Goal: Information Seeking & Learning: Learn about a topic

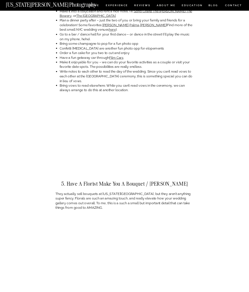
scroll to position [1123, 0]
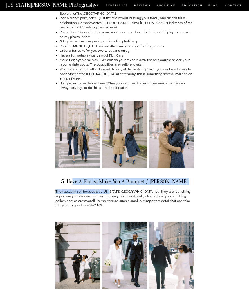
drag, startPoint x: 80, startPoint y: 168, endPoint x: 109, endPoint y: 180, distance: 32.2
click at [109, 189] on p "They actually sell bouquets at [US_STATE][GEOGRAPHIC_DATA], but they aren’t any…" at bounding box center [124, 198] width 138 height 19
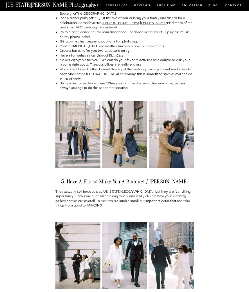
click at [109, 189] on p "They actually sell bouquets at [US_STATE][GEOGRAPHIC_DATA], but they aren’t any…" at bounding box center [124, 198] width 138 height 19
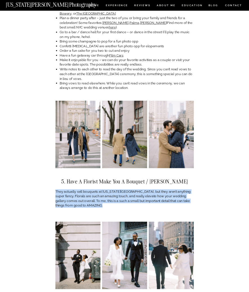
click at [151, 189] on p "They actually sell bouquets at [US_STATE][GEOGRAPHIC_DATA], but they aren’t any…" at bounding box center [124, 198] width 138 height 19
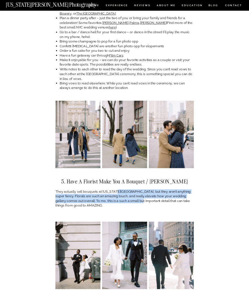
drag, startPoint x: 116, startPoint y: 179, endPoint x: 133, endPoint y: 189, distance: 19.4
click at [133, 189] on p "They actually sell bouquets at [US_STATE][GEOGRAPHIC_DATA], but they aren’t any…" at bounding box center [124, 198] width 138 height 19
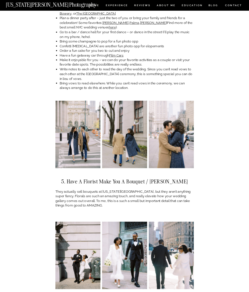
click at [133, 189] on p "They actually sell bouquets at [US_STATE][GEOGRAPHIC_DATA], but they aren’t any…" at bounding box center [124, 198] width 138 height 19
click at [139, 189] on p "They actually sell bouquets at [US_STATE][GEOGRAPHIC_DATA], but they aren’t any…" at bounding box center [124, 198] width 138 height 19
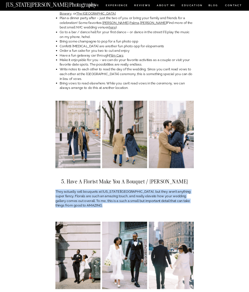
click at [68, 189] on p "They actually sell bouquets at [US_STATE][GEOGRAPHIC_DATA], but they aren’t any…" at bounding box center [124, 198] width 138 height 19
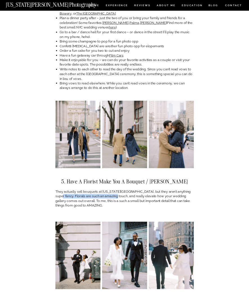
drag, startPoint x: 55, startPoint y: 183, endPoint x: 111, endPoint y: 182, distance: 56.0
click at [111, 189] on p "They actually sell bouquets at [US_STATE][GEOGRAPHIC_DATA], but they aren’t any…" at bounding box center [124, 198] width 138 height 19
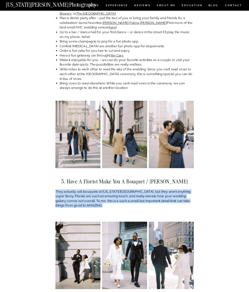
click at [111, 189] on p "They actually sell bouquets at [US_STATE][GEOGRAPHIC_DATA], but they aren’t any…" at bounding box center [124, 198] width 138 height 19
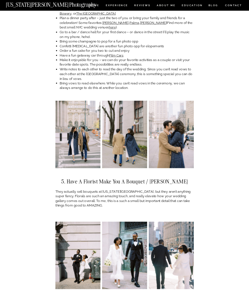
click at [111, 189] on p "They actually sell bouquets at [US_STATE][GEOGRAPHIC_DATA], but they aren’t any…" at bounding box center [124, 198] width 138 height 19
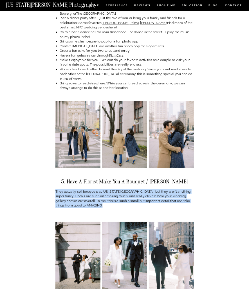
click at [111, 189] on p "They actually sell bouquets at [US_STATE][GEOGRAPHIC_DATA], but they aren’t any…" at bounding box center [124, 198] width 138 height 19
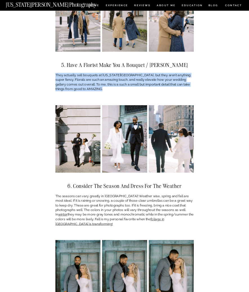
scroll to position [1241, 0]
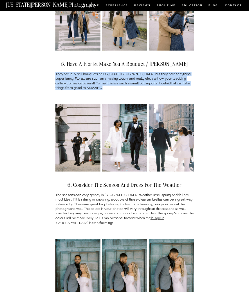
click at [111, 193] on p "The seasons can vary greatly in [GEOGRAPHIC_DATA]! Weather wise, spring and fal…" at bounding box center [124, 209] width 138 height 33
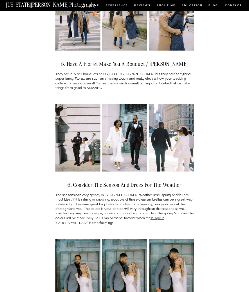
click at [111, 193] on p "The seasons can vary greatly in [GEOGRAPHIC_DATA]! Weather wise, spring and fal…" at bounding box center [124, 209] width 138 height 33
click at [114, 193] on p "The seasons can vary greatly in [GEOGRAPHIC_DATA]! Weather wise, spring and fal…" at bounding box center [124, 209] width 138 height 33
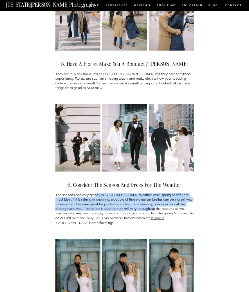
drag, startPoint x: 94, startPoint y: 181, endPoint x: 154, endPoint y: 195, distance: 61.4
click at [155, 195] on p "The seasons can vary greatly in [GEOGRAPHIC_DATA]! Weather wise, spring and fal…" at bounding box center [124, 209] width 138 height 33
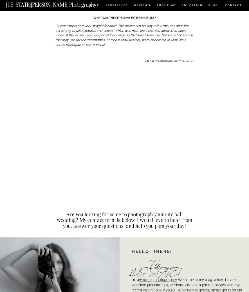
scroll to position [2654, 0]
